Goal: Task Accomplishment & Management: Use online tool/utility

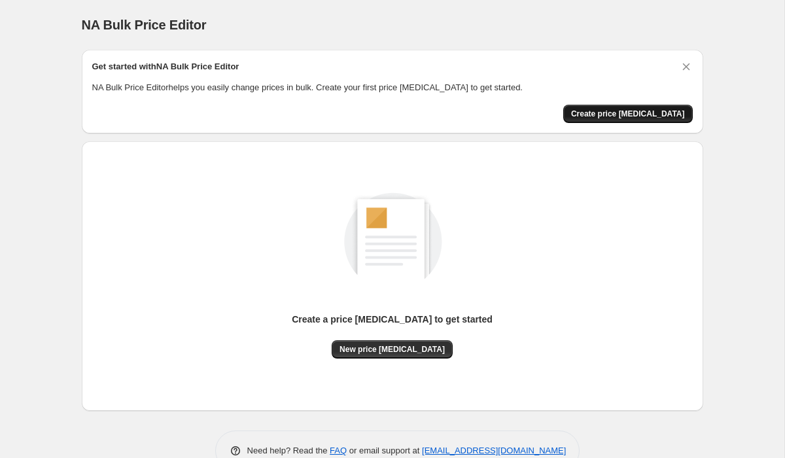
click at [615, 116] on span "Create price [MEDICAL_DATA]" at bounding box center [628, 114] width 114 height 10
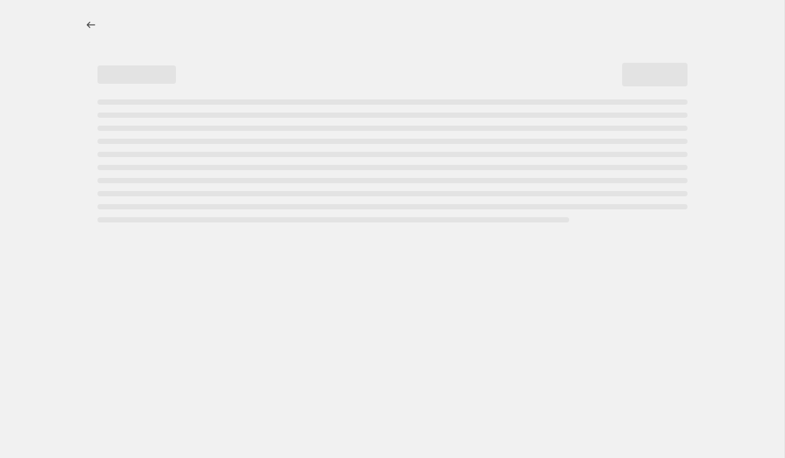
select select "percentage"
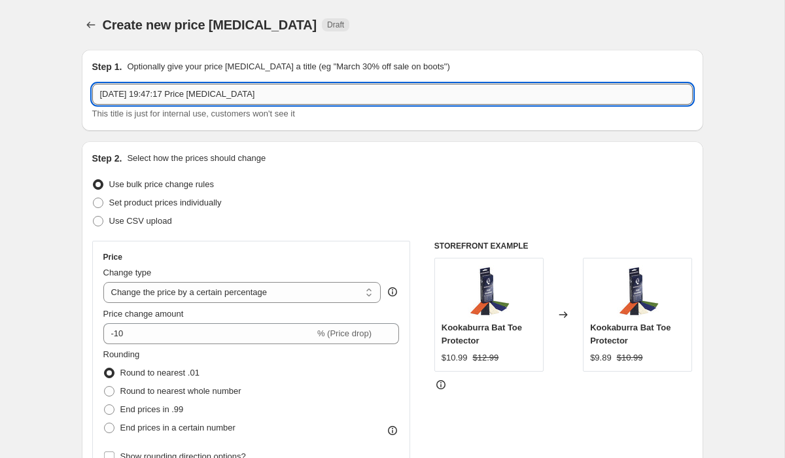
click at [569, 87] on input "[DATE] 19:47:17 Price [MEDICAL_DATA]" at bounding box center [392, 94] width 601 height 21
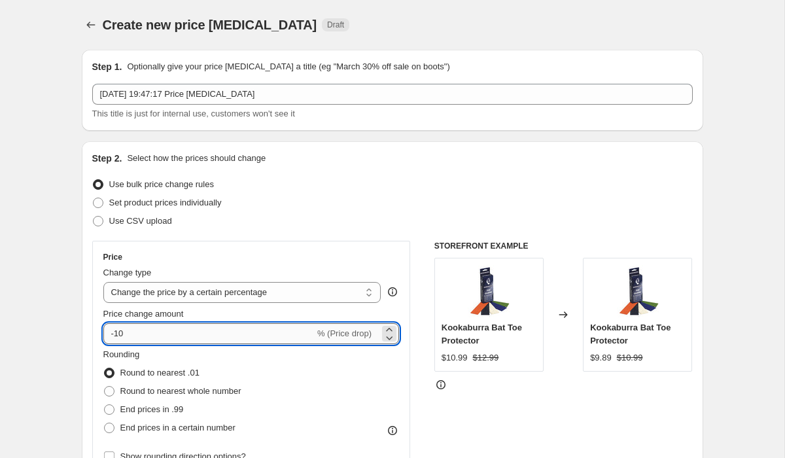
click at [181, 330] on input "-10" at bounding box center [208, 333] width 211 height 21
click at [274, 290] on select "Change the price to a certain amount Change the price by a certain amount Chang…" at bounding box center [242, 292] width 278 height 21
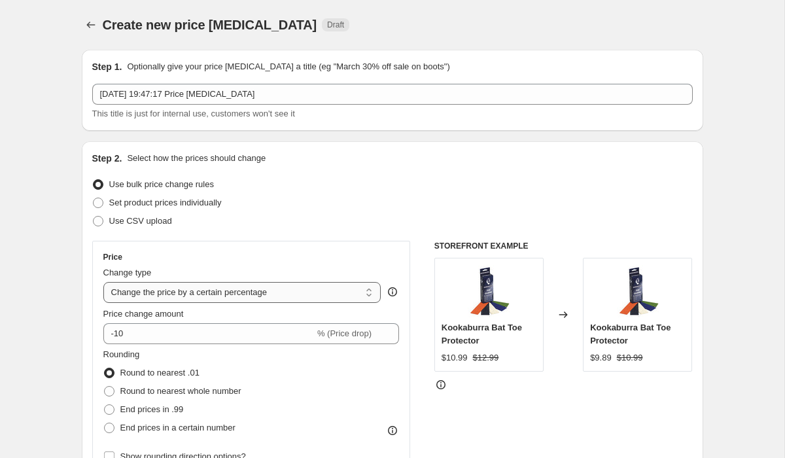
click at [103, 282] on select "Change the price to a certain amount Change the price by a certain amount Chang…" at bounding box center [242, 292] width 278 height 21
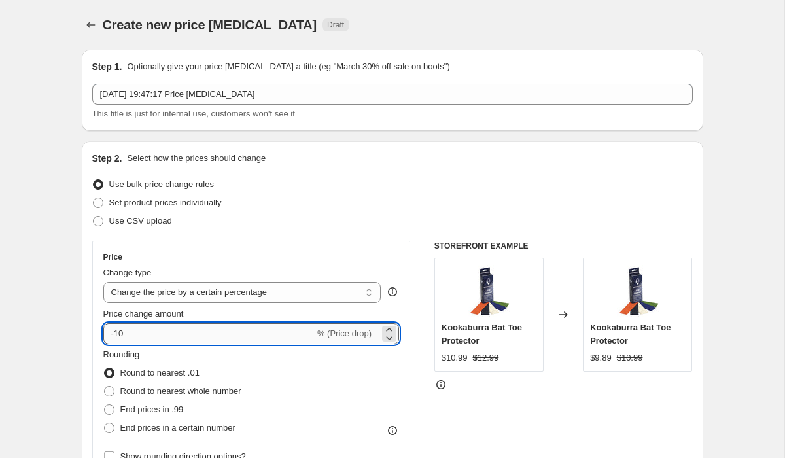
click at [251, 338] on input "-10" at bounding box center [208, 333] width 211 height 21
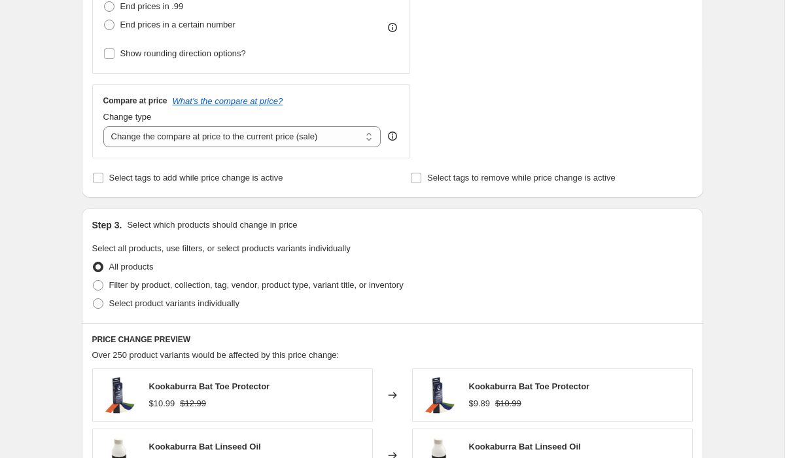
scroll to position [415, 0]
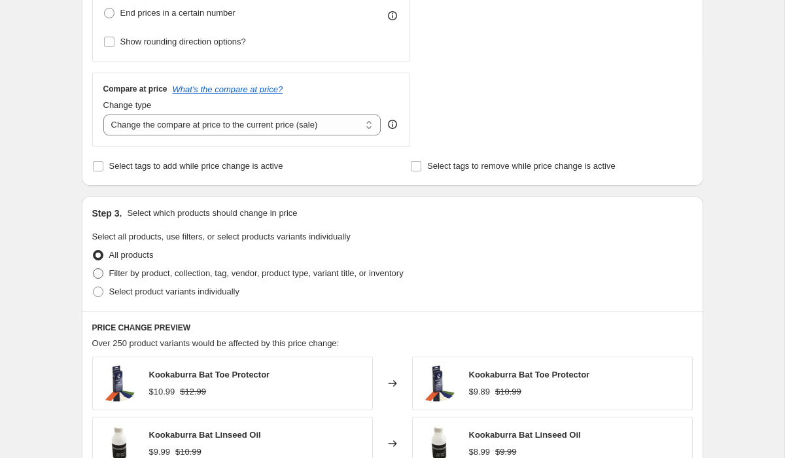
type input "-0.10"
click at [101, 273] on span at bounding box center [98, 273] width 10 height 10
click at [94, 269] on input "Filter by product, collection, tag, vendor, product type, variant title, or inv…" at bounding box center [93, 268] width 1 height 1
radio input "true"
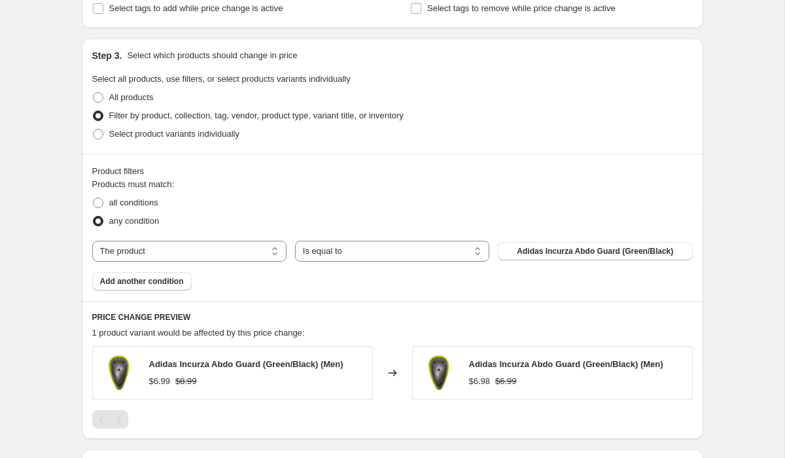
scroll to position [577, 0]
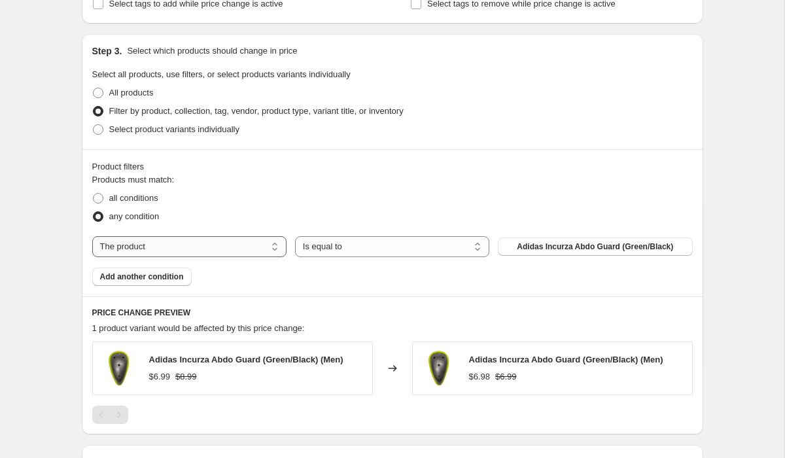
click at [220, 249] on select "The product The product's collection The product's tag The product's vendor The…" at bounding box center [189, 246] width 194 height 21
click at [224, 245] on select "The product The product's collection The product's tag The product's vendor The…" at bounding box center [189, 246] width 194 height 21
click at [92, 236] on select "The product The product's collection The product's tag The product's vendor The…" at bounding box center [189, 246] width 194 height 21
click at [341, 253] on select "Is equal to Is not equal to" at bounding box center [392, 246] width 194 height 21
click at [538, 245] on span "Adidas Incurza Abdo Guard (Green/Black)" at bounding box center [595, 246] width 156 height 10
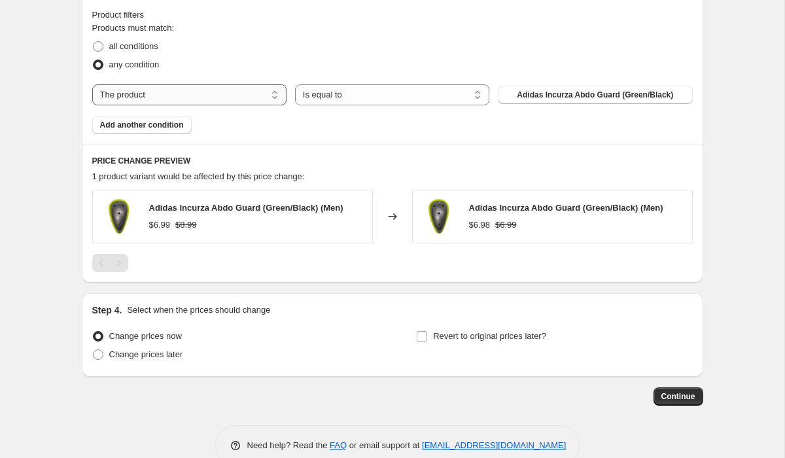
scroll to position [715, 0]
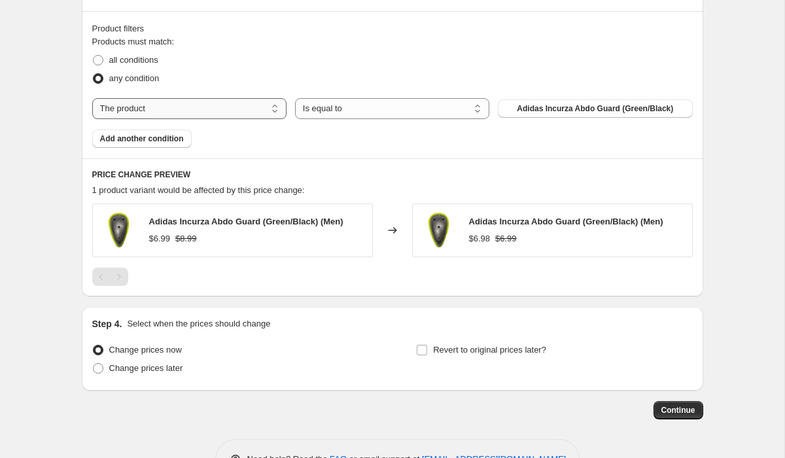
click at [190, 106] on select "The product The product's collection The product's tag The product's vendor The…" at bounding box center [189, 108] width 194 height 21
select select "collection"
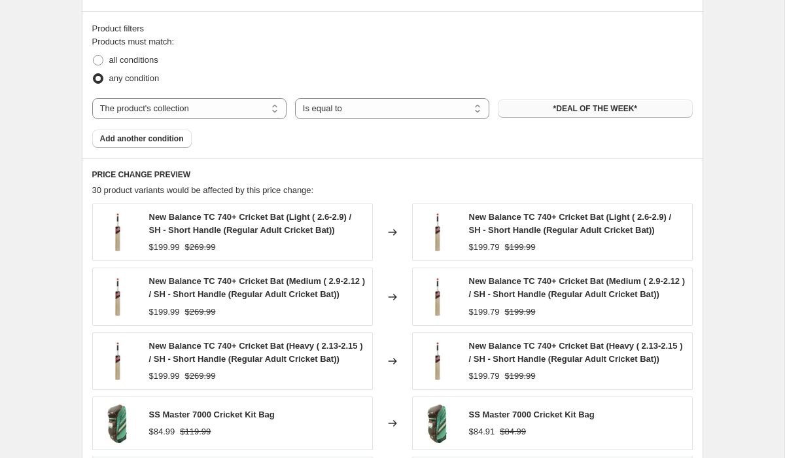
click at [556, 113] on span "*DEAL OF THE WEEK*" at bounding box center [596, 108] width 84 height 10
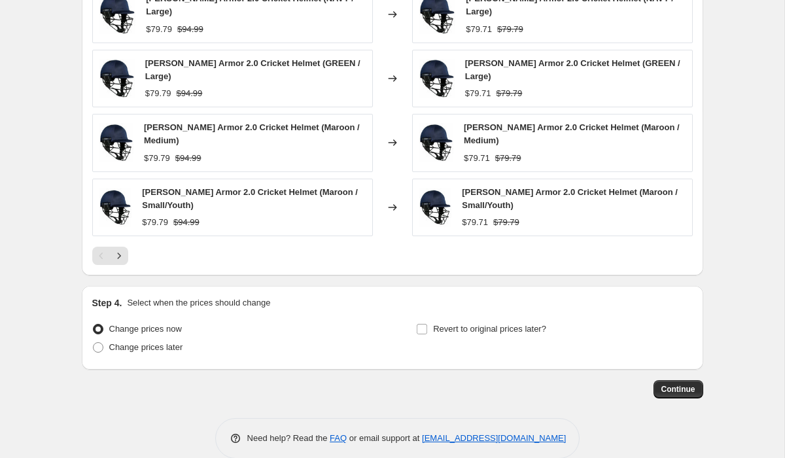
scroll to position [1001, 0]
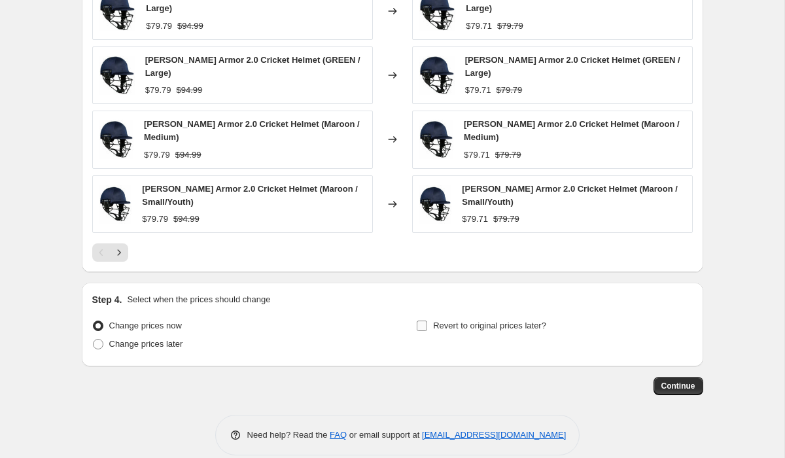
click at [430, 317] on label "Revert to original prices later?" at bounding box center [481, 326] width 130 height 18
click at [427, 321] on input "Revert to original prices later?" at bounding box center [422, 326] width 10 height 10
checkbox input "true"
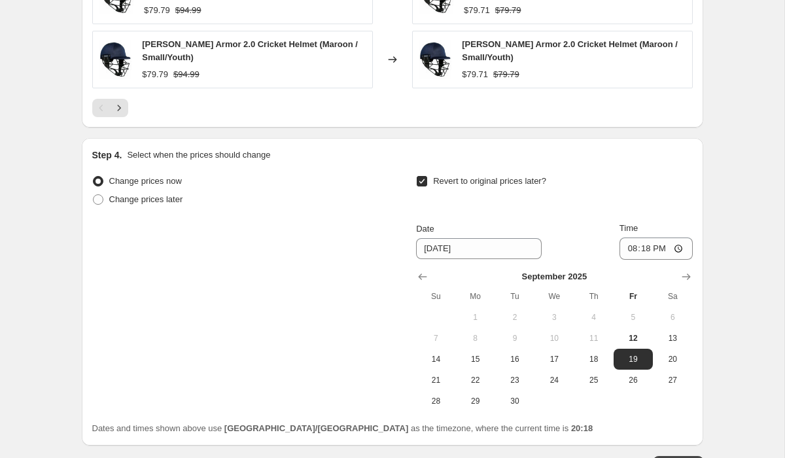
scroll to position [1225, 0]
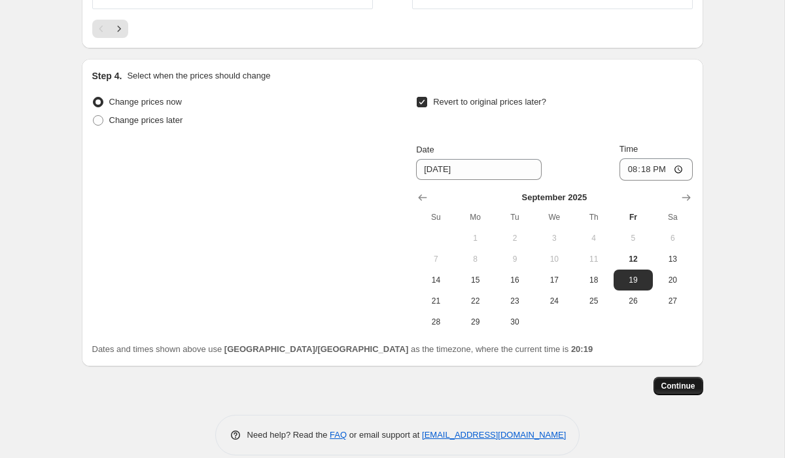
click at [681, 381] on span "Continue" at bounding box center [679, 386] width 34 height 10
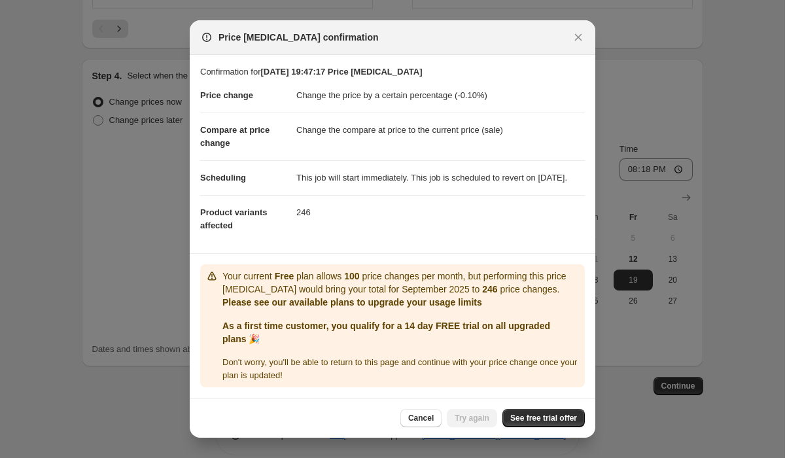
scroll to position [12, 0]
click at [544, 420] on span "See free trial offer" at bounding box center [543, 418] width 67 height 10
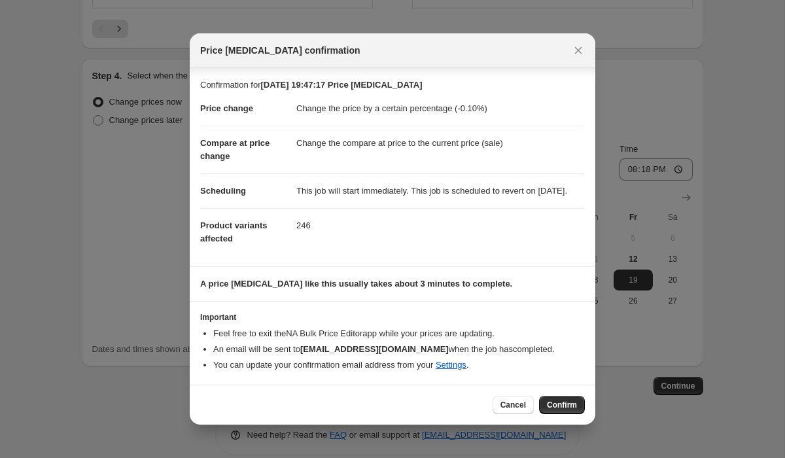
scroll to position [0, 0]
click at [562, 410] on span "Confirm" at bounding box center [562, 405] width 30 height 10
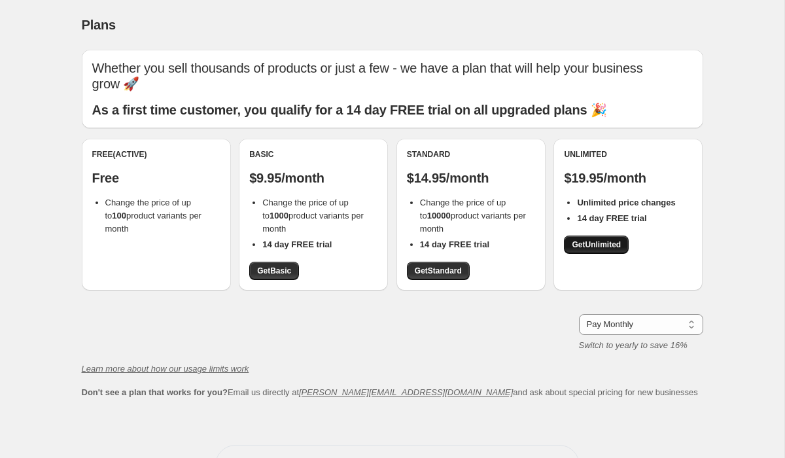
click at [608, 245] on span "Get Unlimited" at bounding box center [596, 244] width 49 height 10
